Goal: Transaction & Acquisition: Purchase product/service

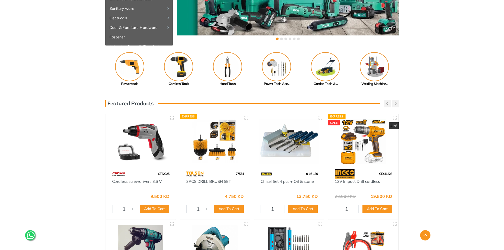
scroll to position [26, 0]
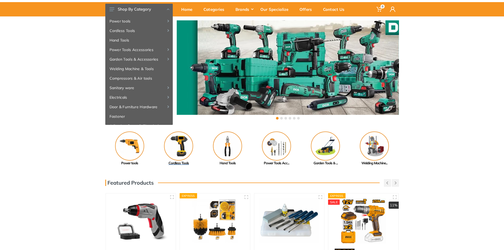
click at [176, 151] on img at bounding box center [178, 145] width 29 height 29
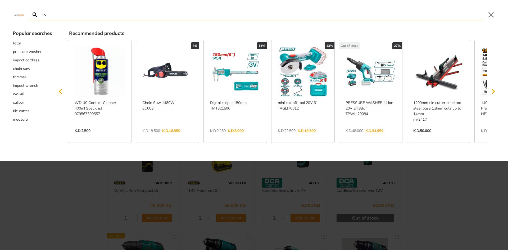
type input "IN"
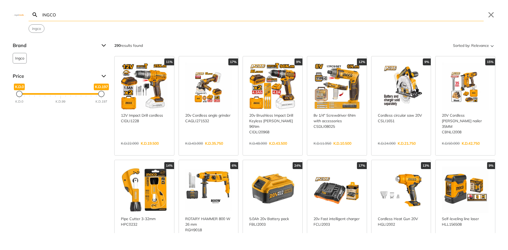
type input "INGCO"
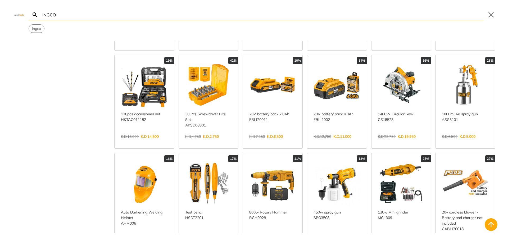
scroll to position [582, 0]
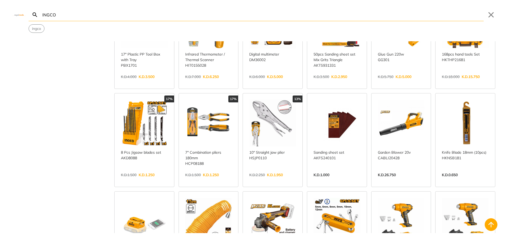
scroll to position [1085, 0]
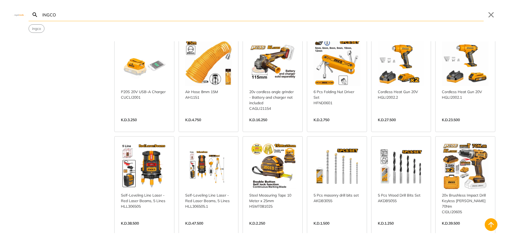
scroll to position [1164, 0]
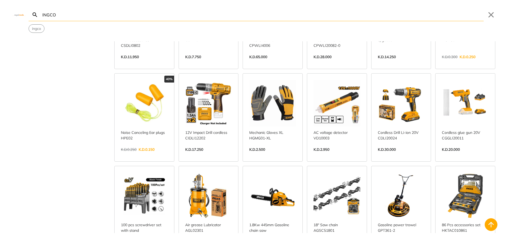
scroll to position [1508, 0]
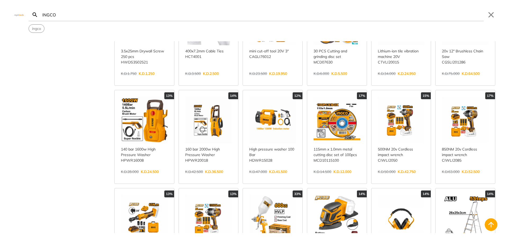
scroll to position [820, 0]
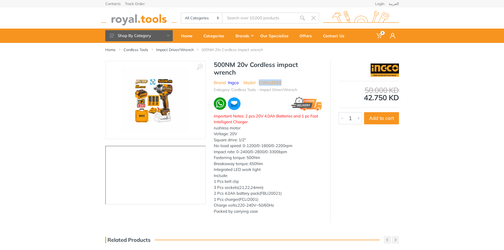
drag, startPoint x: 282, startPoint y: 82, endPoint x: 260, endPoint y: 84, distance: 22.0
click at [260, 84] on ul "Brand : Ingco Model : CIWLI2050" at bounding box center [268, 82] width 108 height 6
click at [267, 149] on div "Important Notes: 2 pcs 20V 4.0Ah Batteries and 1 pc Fast Intelligent Charger ru…" at bounding box center [268, 163] width 108 height 101
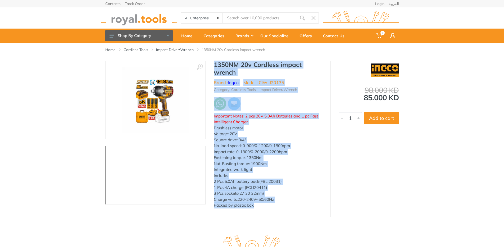
drag, startPoint x: 215, startPoint y: 64, endPoint x: 263, endPoint y: 212, distance: 155.8
click at [263, 212] on div "‹ › 1350NM 20v Cordless impact wrench Ingco" at bounding box center [252, 139] width 294 height 156
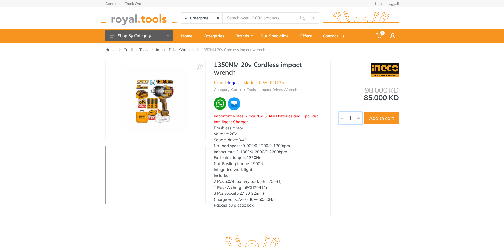
drag, startPoint x: 379, startPoint y: 70, endPoint x: 360, endPoint y: 213, distance: 144.2
click at [360, 213] on div "98.000 KD 85.000 KD 7128 1" at bounding box center [364, 139] width 69 height 156
